Goal: Information Seeking & Learning: Find specific fact

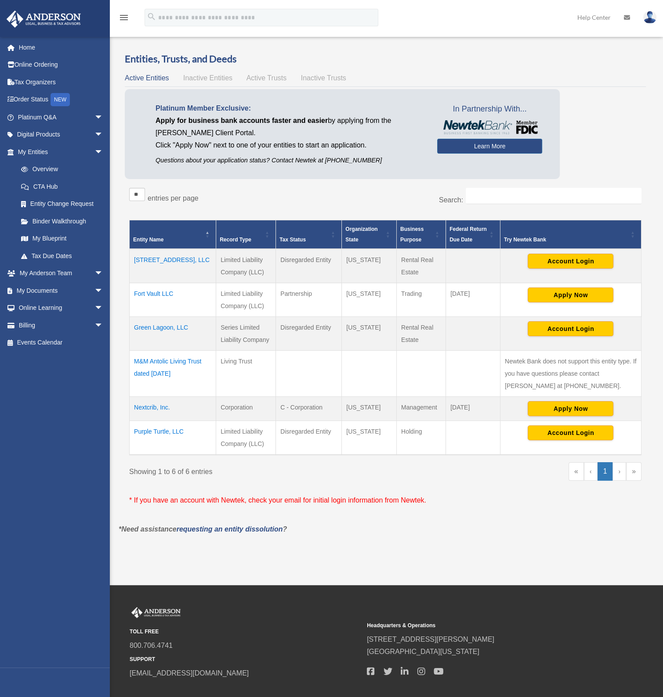
click at [155, 291] on td "Fort Vault LLC" at bounding box center [173, 300] width 86 height 34
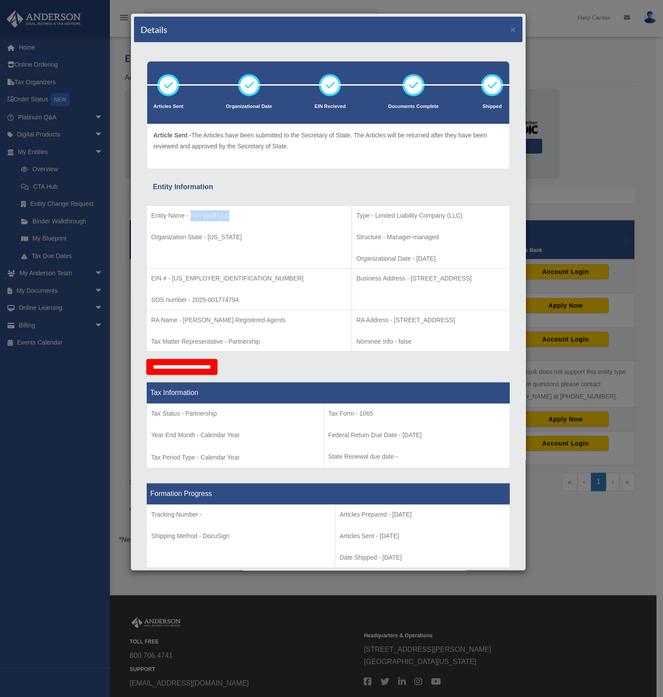
drag, startPoint x: 216, startPoint y: 217, endPoint x: 235, endPoint y: 217, distance: 19.3
click at [235, 217] on p "Entity Name - Fort Vault LLC" at bounding box center [249, 215] width 196 height 11
copy p "Fort Vault LLC"
drag, startPoint x: 339, startPoint y: 277, endPoint x: 385, endPoint y: 277, distance: 46.1
click at [385, 277] on p "Business Address - [STREET_ADDRESS]" at bounding box center [430, 278] width 149 height 11
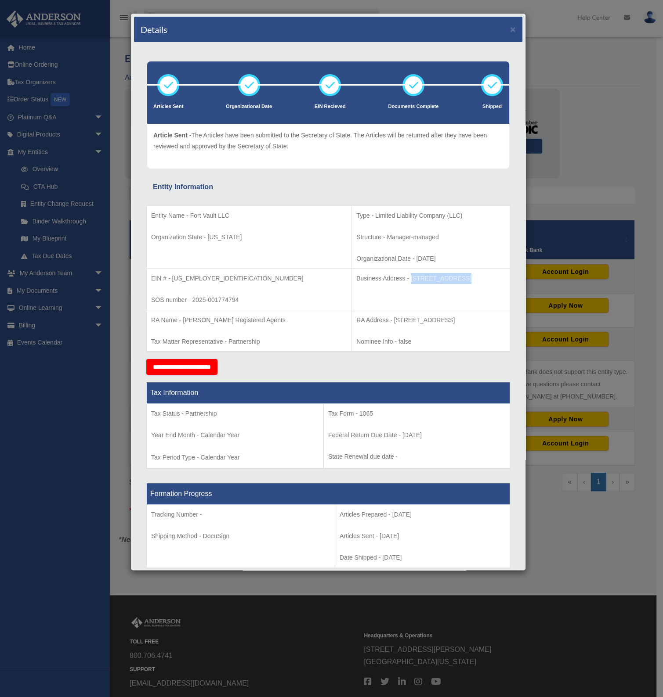
copy p "[STREET_ADDRESS]"
click at [412, 280] on p "Business Address - [STREET_ADDRESS]" at bounding box center [430, 278] width 149 height 11
copy p "Cheyenne"
click at [446, 275] on p "Business Address - [STREET_ADDRESS]" at bounding box center [430, 278] width 149 height 11
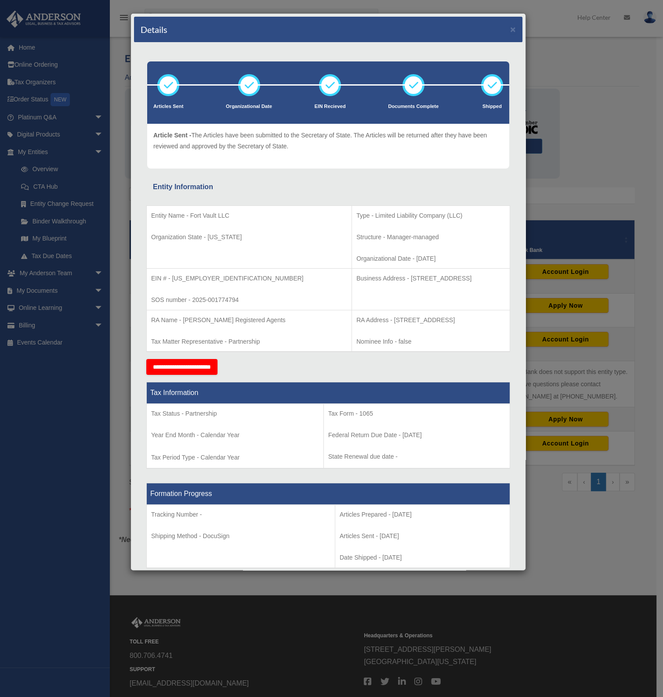
click at [446, 275] on p "Business Address - [STREET_ADDRESS]" at bounding box center [430, 278] width 149 height 11
copy p "82001"
click at [367, 220] on td "Type - Limited Liability Company (LLC) Structure - Manager-managed Organization…" at bounding box center [431, 236] width 158 height 63
drag, startPoint x: 341, startPoint y: 276, endPoint x: 367, endPoint y: 278, distance: 26.4
click at [367, 278] on p "Business Address - [STREET_ADDRESS]" at bounding box center [430, 278] width 149 height 11
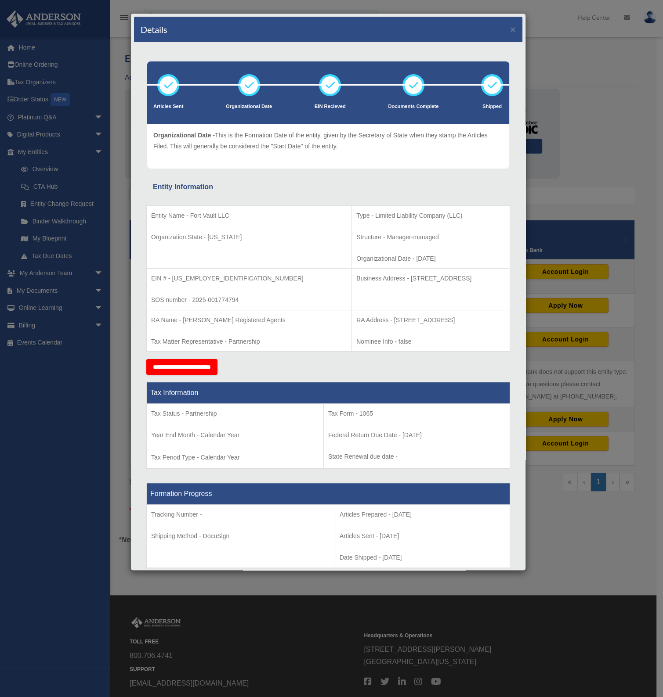
drag, startPoint x: 367, startPoint y: 278, endPoint x: 548, endPoint y: 197, distance: 198.1
click at [548, 197] on div "Details × Articles Sent Organizational Date" at bounding box center [331, 348] width 663 height 697
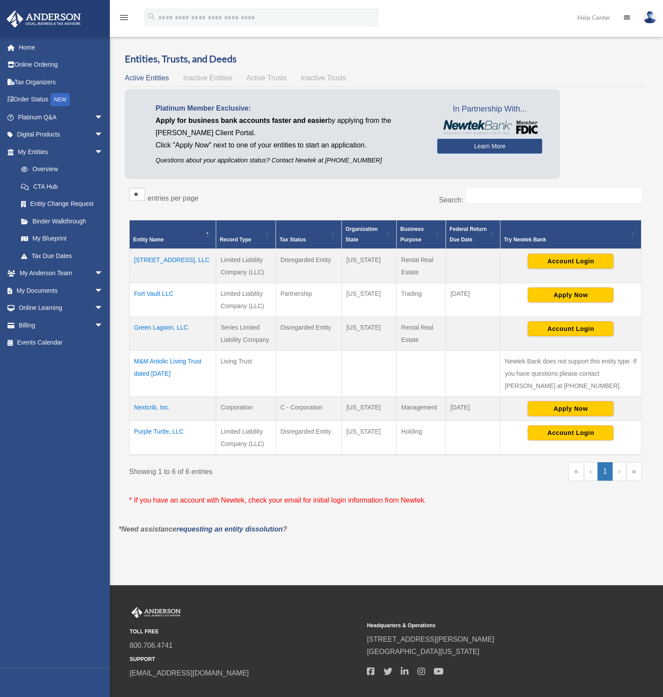
click at [163, 409] on td "Nextcrib, Inc." at bounding box center [173, 409] width 86 height 24
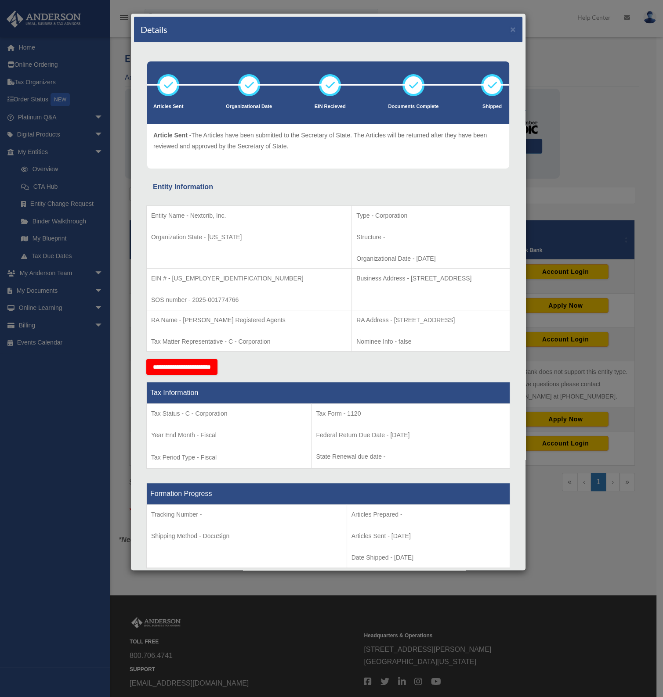
drag, startPoint x: 347, startPoint y: 279, endPoint x: 394, endPoint y: 279, distance: 47.4
click at [394, 279] on p "Business Address - [STREET_ADDRESS]" at bounding box center [430, 278] width 149 height 11
copy p "[STREET_ADDRESS]"
click at [411, 280] on p "Business Address - [STREET_ADDRESS]" at bounding box center [430, 278] width 149 height 11
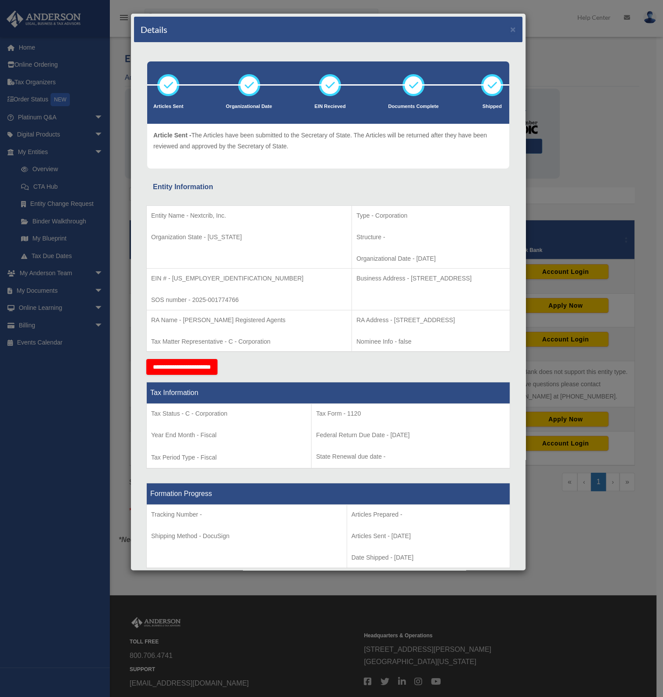
copy p "Cheyenne"
click at [448, 278] on p "Business Address - [STREET_ADDRESS]" at bounding box center [430, 278] width 149 height 11
copy p "82001"
